Goal: Check status: Check status

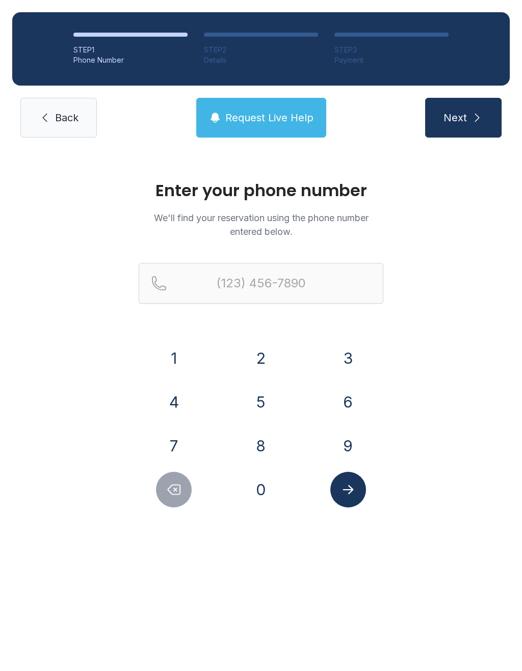
click at [263, 409] on button "5" at bounding box center [261, 402] width 36 height 36
click at [260, 486] on button "0" at bounding box center [261, 490] width 36 height 36
click at [173, 359] on button "1" at bounding box center [174, 358] width 36 height 36
click at [173, 399] on button "4" at bounding box center [174, 402] width 36 height 36
click at [168, 447] on button "7" at bounding box center [174, 446] width 36 height 36
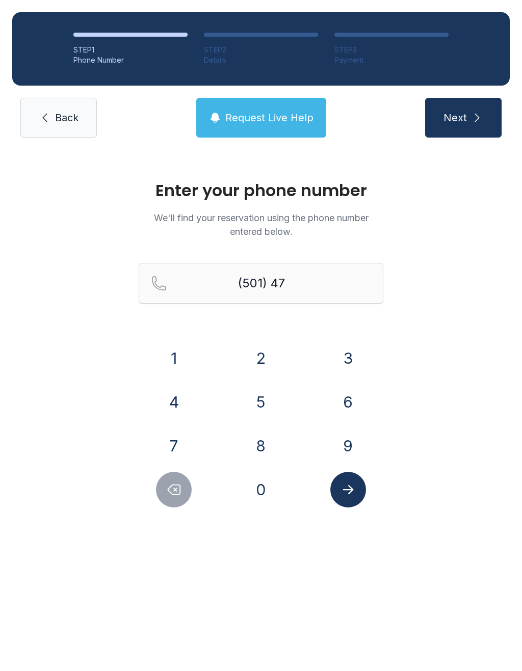
click at [251, 361] on button "2" at bounding box center [261, 358] width 36 height 36
click at [340, 447] on button "9" at bounding box center [348, 446] width 36 height 36
click at [259, 353] on button "2" at bounding box center [261, 358] width 36 height 36
click at [174, 398] on button "4" at bounding box center [174, 402] width 36 height 36
click at [174, 440] on button "7" at bounding box center [174, 446] width 36 height 36
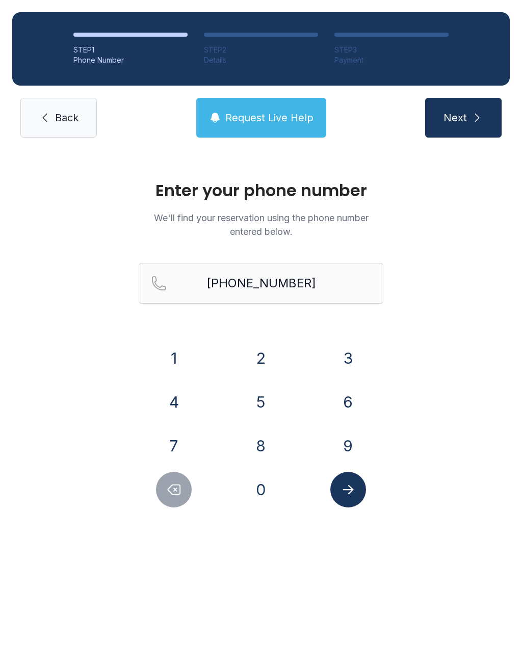
click at [341, 476] on button "Submit lookup form" at bounding box center [348, 490] width 36 height 36
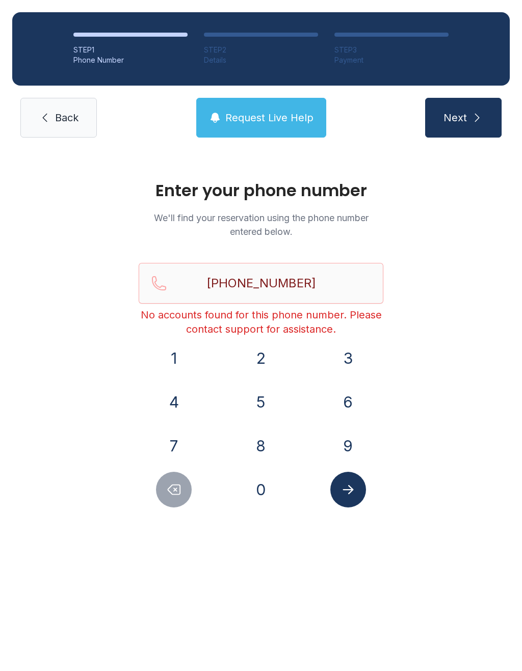
click at [480, 113] on icon "submit" at bounding box center [477, 118] width 12 height 12
click at [179, 480] on button "Delete number" at bounding box center [174, 490] width 36 height 36
click at [178, 479] on button "Delete number" at bounding box center [174, 490] width 36 height 36
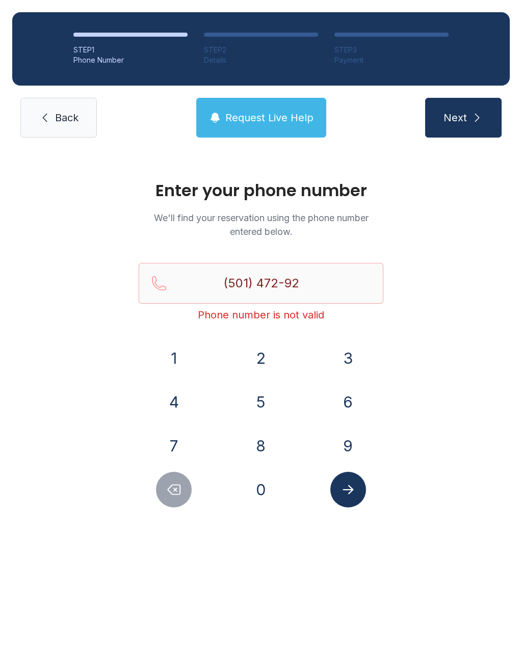
click at [174, 468] on div "1 2 3 4 5 6 7 8 9 0" at bounding box center [261, 423] width 245 height 167
click at [175, 468] on div "1 2 3 4 5 6 7 8 9 0" at bounding box center [261, 423] width 245 height 167
click at [171, 496] on icon "Delete number" at bounding box center [173, 489] width 15 height 15
click at [170, 496] on icon "Delete number" at bounding box center [173, 489] width 15 height 15
click at [154, 501] on div at bounding box center [174, 490] width 71 height 36
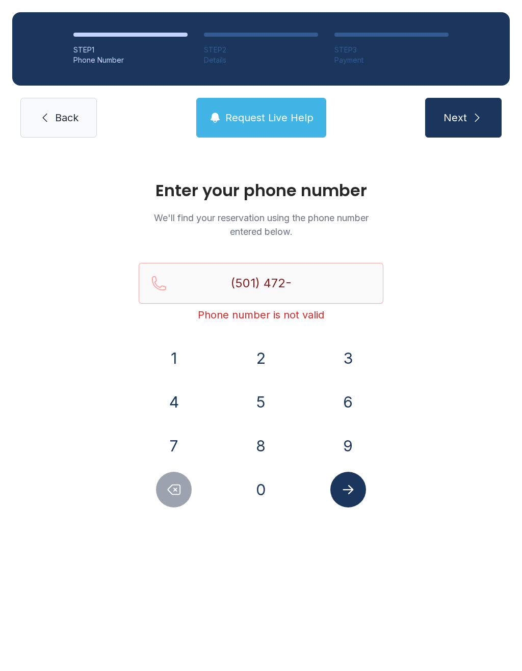
click at [160, 498] on button "Delete number" at bounding box center [174, 490] width 36 height 36
click at [165, 491] on button "Delete number" at bounding box center [174, 490] width 36 height 36
click at [174, 491] on icon "Delete number" at bounding box center [174, 490] width 12 height 10
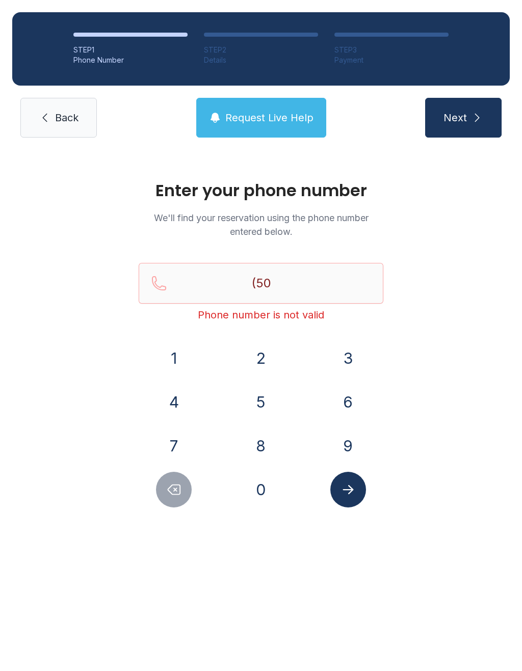
type input "(5"
click at [173, 491] on icon "Delete number" at bounding box center [173, 489] width 15 height 15
click at [177, 491] on icon "Delete number" at bounding box center [174, 490] width 12 height 10
click at [176, 491] on icon "Delete number" at bounding box center [174, 490] width 12 height 10
click at [266, 408] on button "5" at bounding box center [261, 402] width 36 height 36
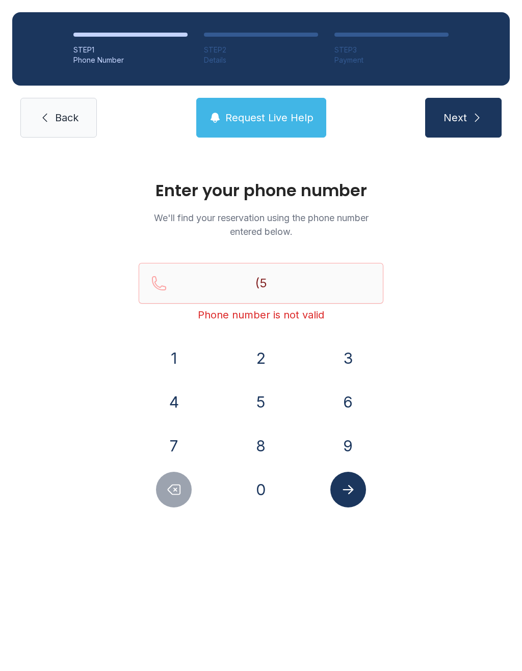
click at [254, 485] on button "0" at bounding box center [261, 490] width 36 height 36
click at [172, 362] on button "1" at bounding box center [174, 358] width 36 height 36
click at [168, 402] on button "4" at bounding box center [174, 402] width 36 height 36
click at [174, 452] on button "7" at bounding box center [174, 446] width 36 height 36
click at [262, 360] on button "2" at bounding box center [261, 358] width 36 height 36
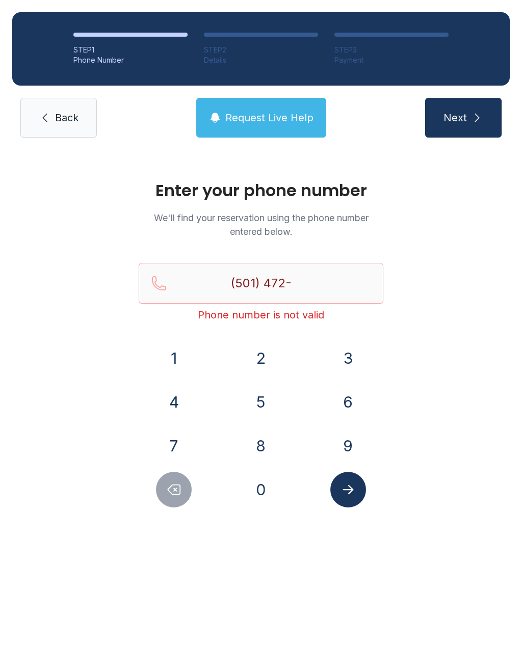
click at [342, 450] on button "9" at bounding box center [348, 446] width 36 height 36
click at [256, 363] on button "2" at bounding box center [261, 358] width 36 height 36
click at [168, 404] on button "4" at bounding box center [174, 402] width 36 height 36
click at [174, 454] on button "7" at bounding box center [174, 446] width 36 height 36
type input "[PHONE_NUMBER]"
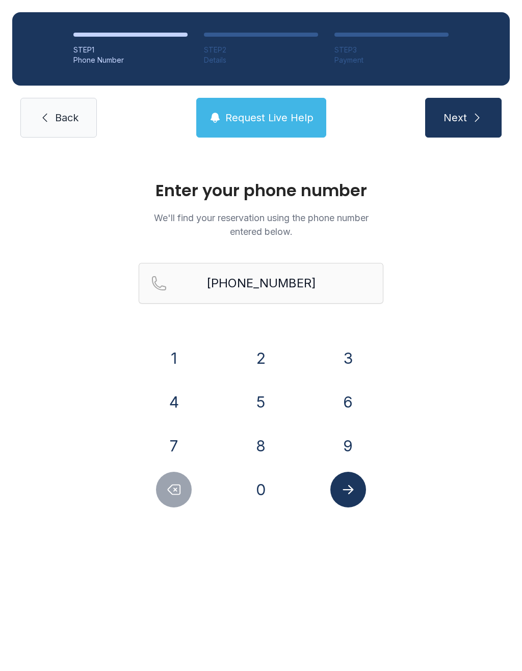
click at [453, 124] on span "Next" at bounding box center [454, 118] width 23 height 14
